Goal: Task Accomplishment & Management: Manage account settings

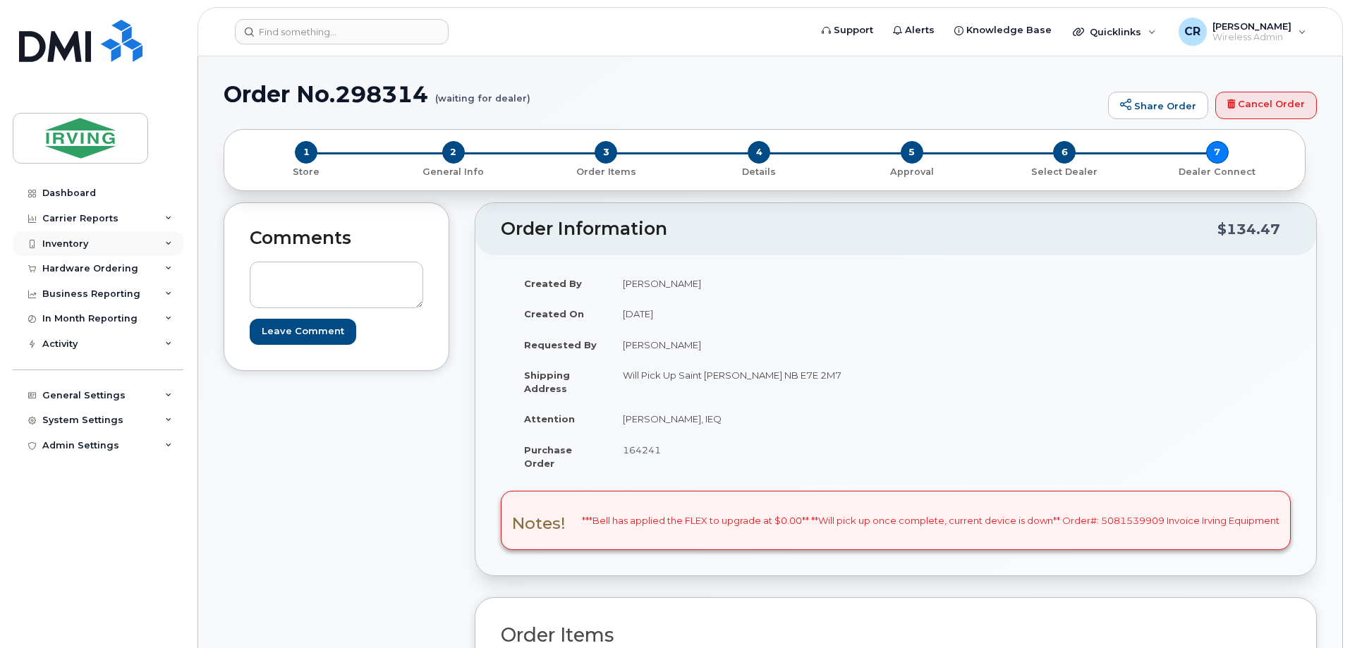
click at [70, 243] on div "Inventory" at bounding box center [65, 243] width 46 height 11
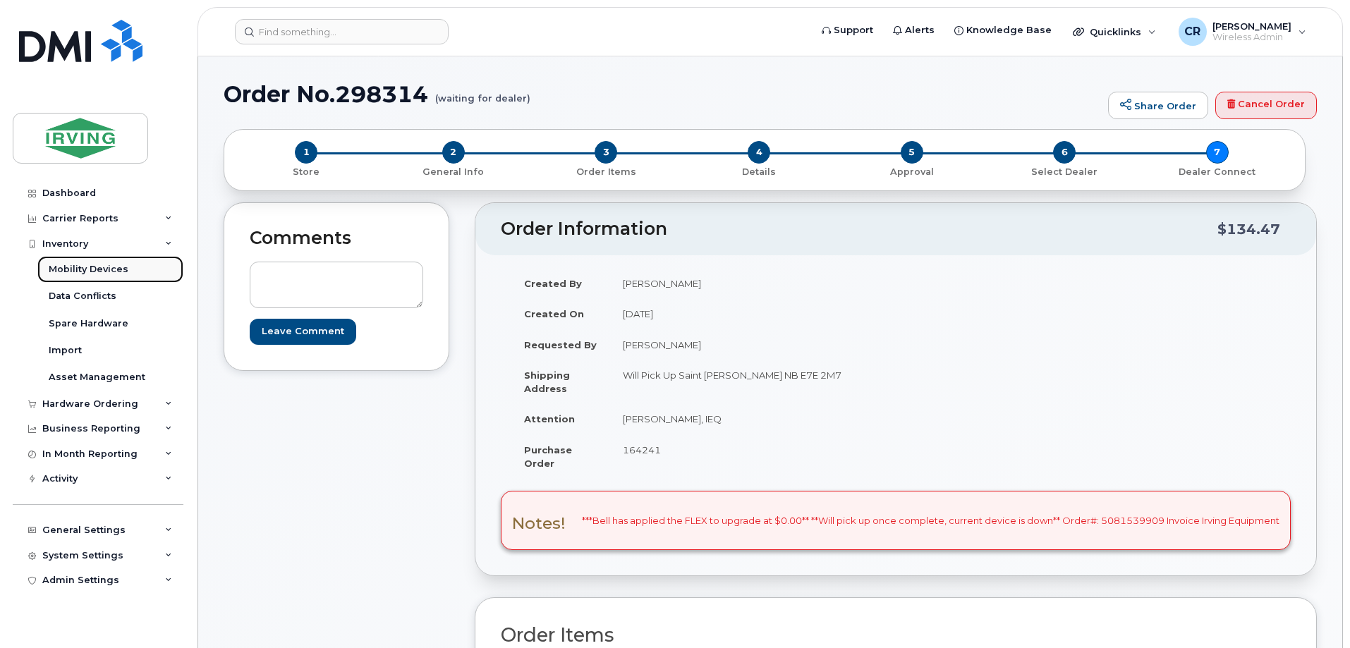
click at [70, 271] on div "Mobility Devices" at bounding box center [89, 269] width 80 height 13
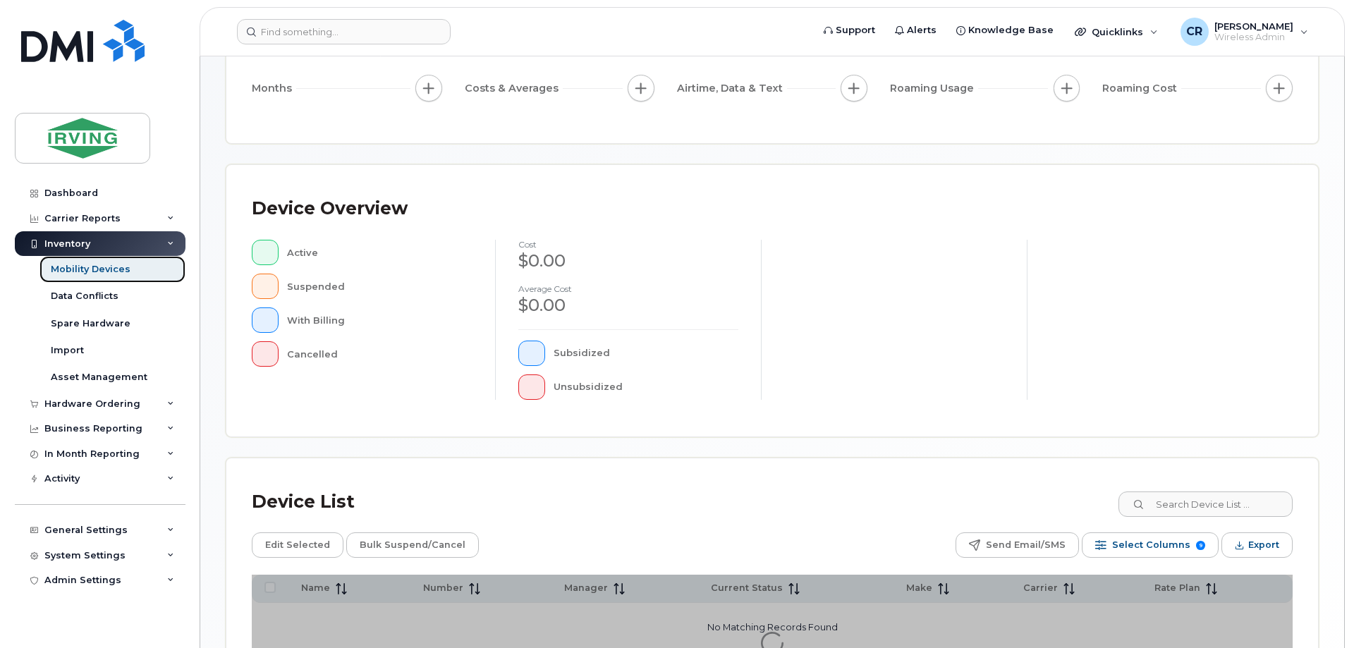
scroll to position [322, 0]
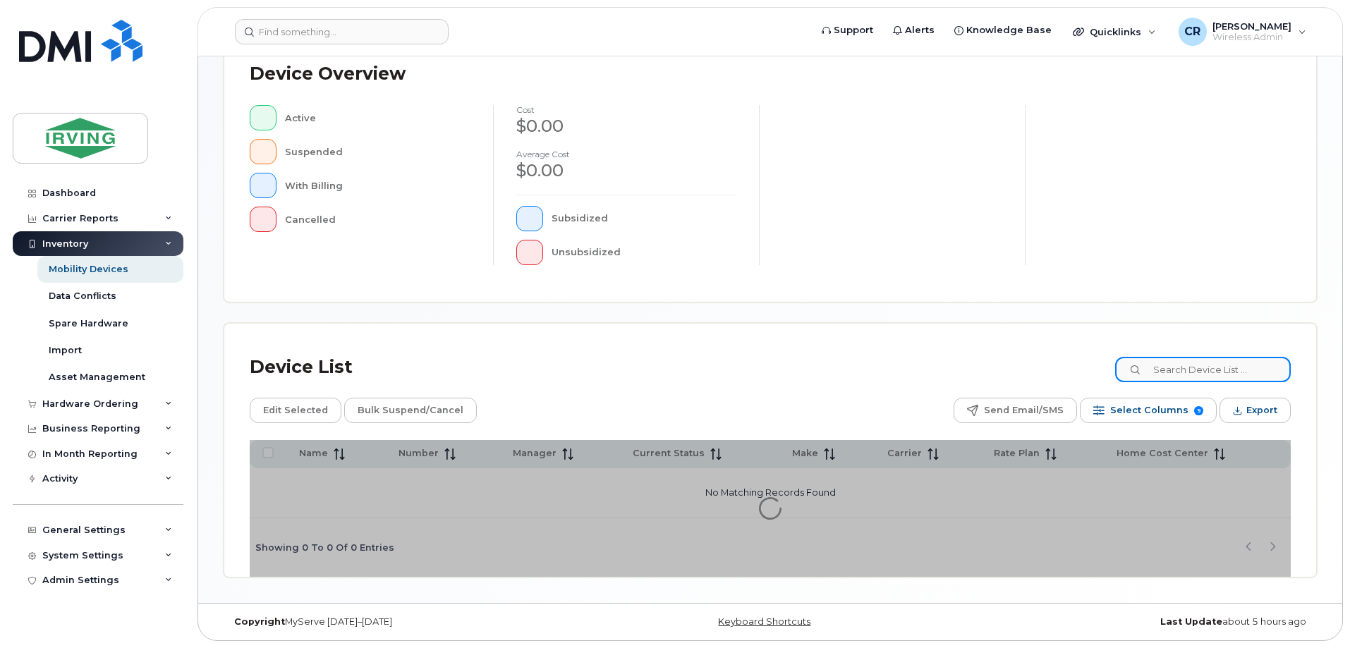
click at [1192, 373] on input at bounding box center [1203, 369] width 176 height 25
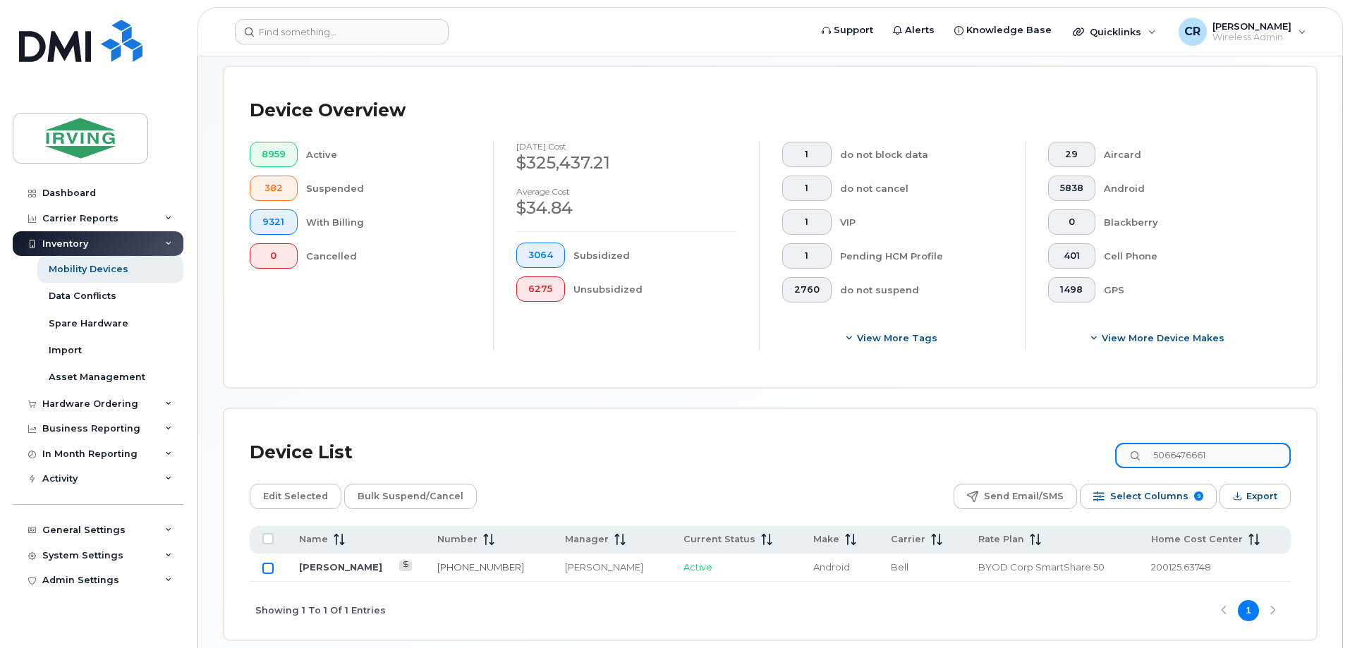
type input "5066476661"
click at [268, 563] on input "Row Unselected" at bounding box center [267, 568] width 11 height 11
checkbox input "true"
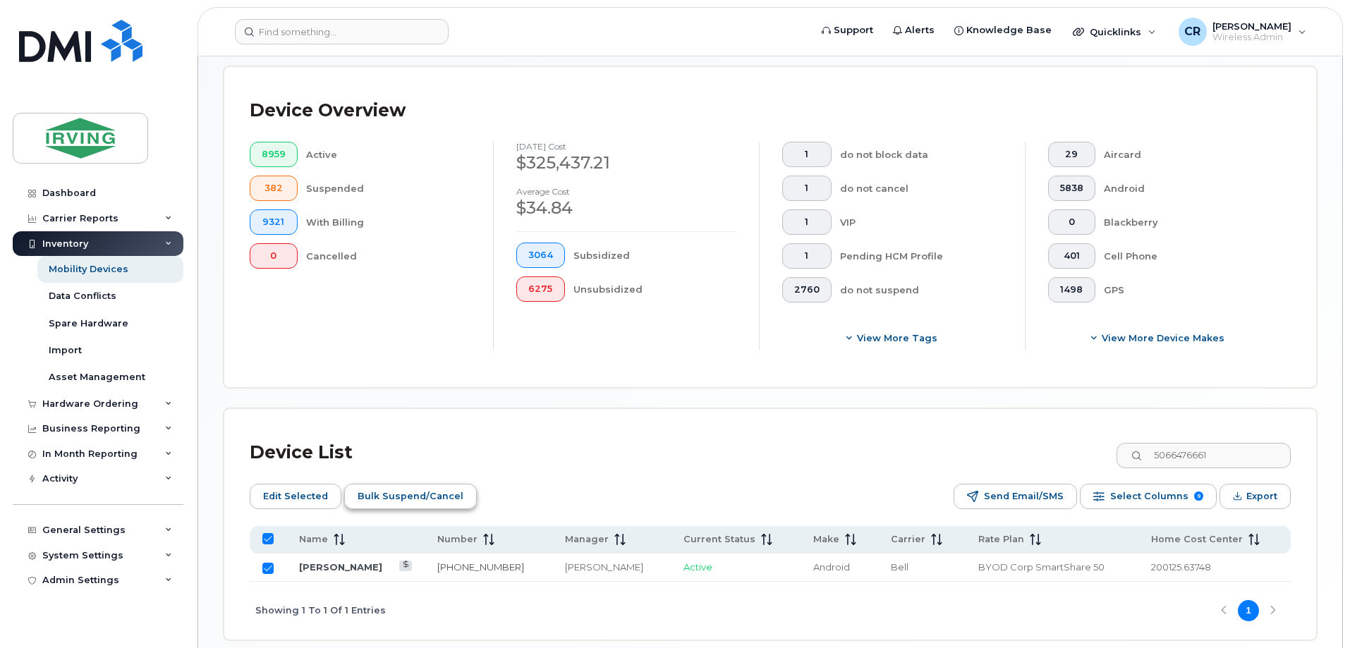
click at [385, 488] on span "Bulk Suspend/Cancel" at bounding box center [411, 496] width 106 height 21
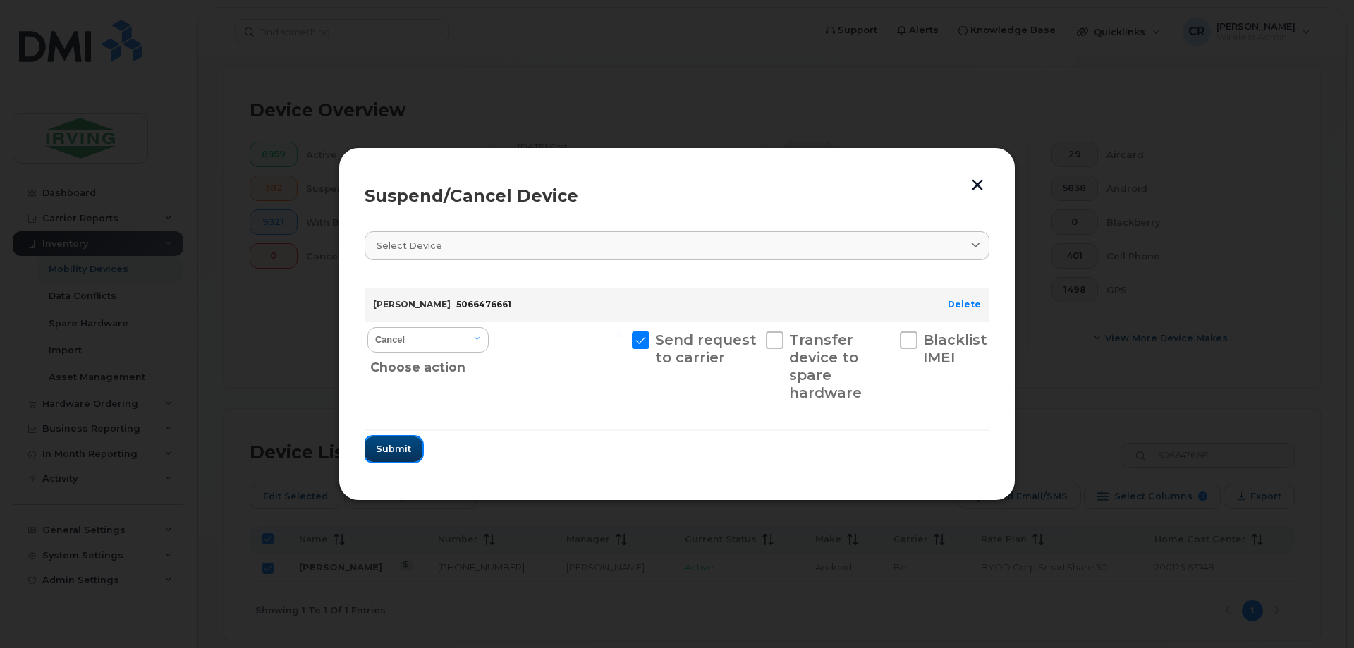
click at [386, 447] on span "Submit" at bounding box center [393, 448] width 35 height 13
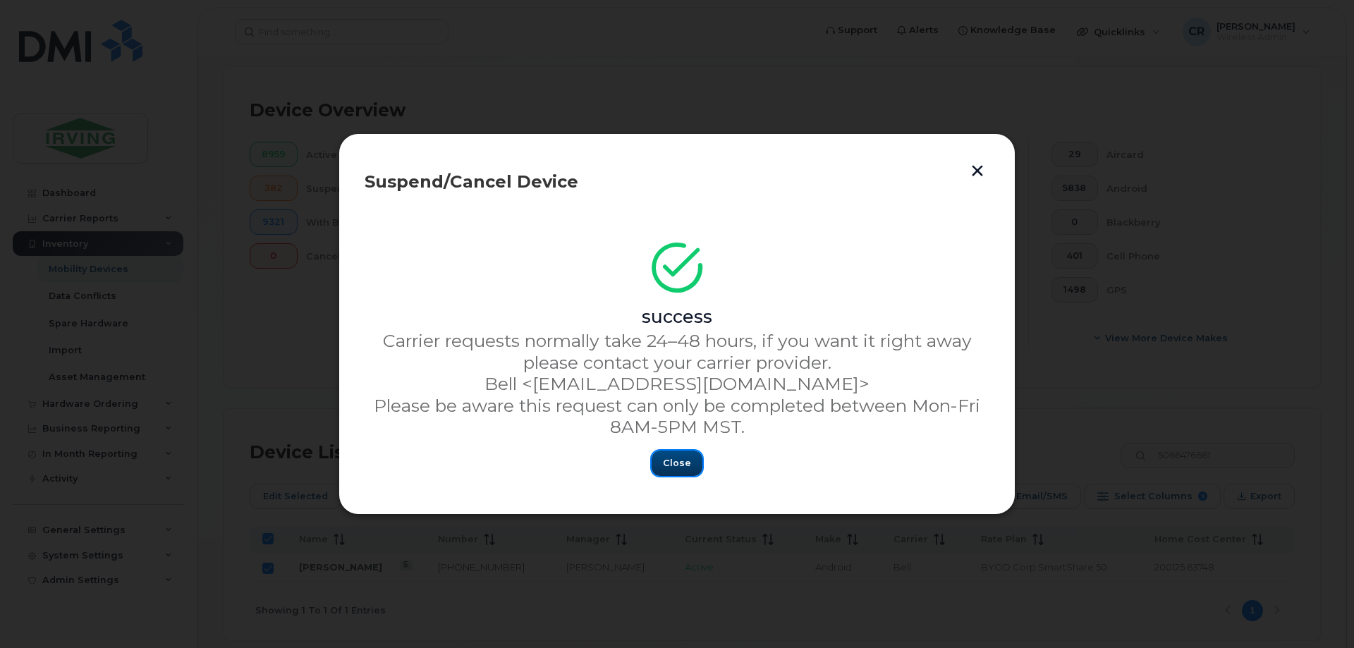
click at [679, 463] on span "Close" at bounding box center [677, 462] width 28 height 13
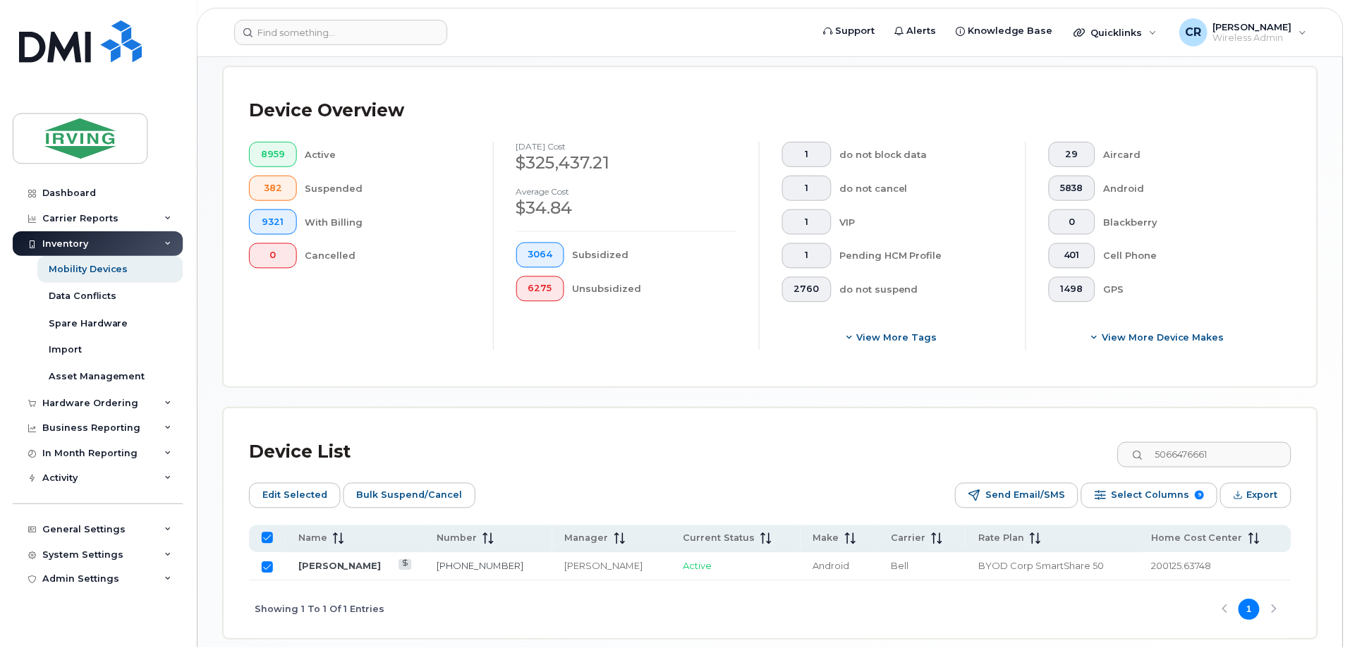
scroll to position [310, 0]
